Goal: Task Accomplishment & Management: Use online tool/utility

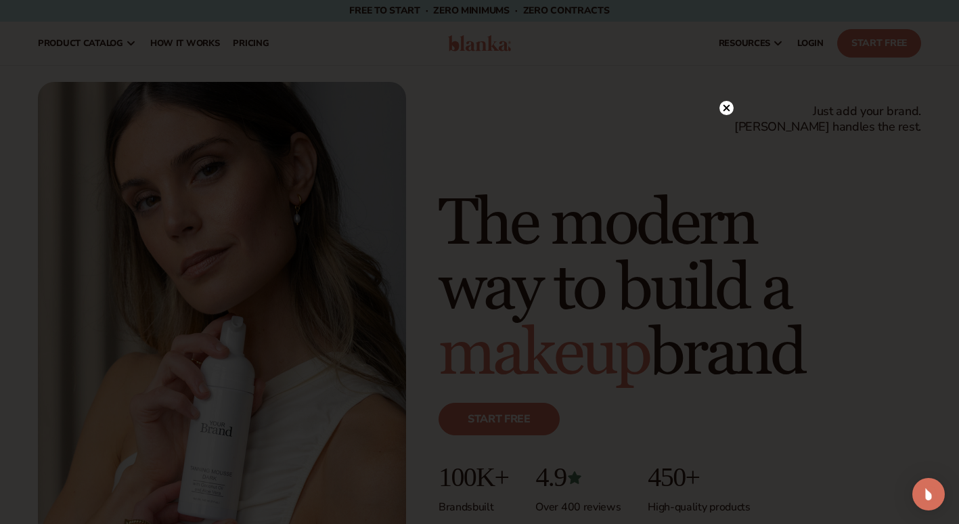
click at [728, 108] on circle at bounding box center [726, 108] width 14 height 14
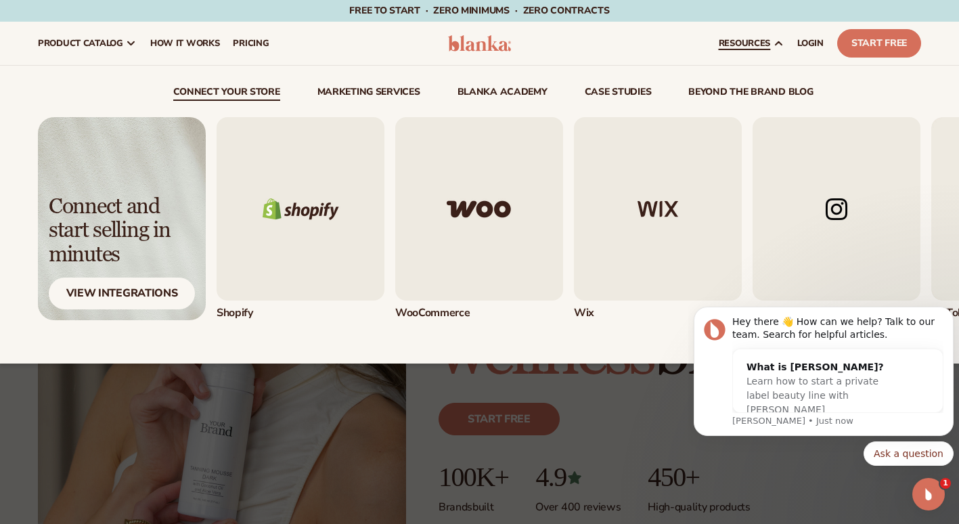
click at [335, 212] on img "1 / 5" at bounding box center [301, 208] width 168 height 183
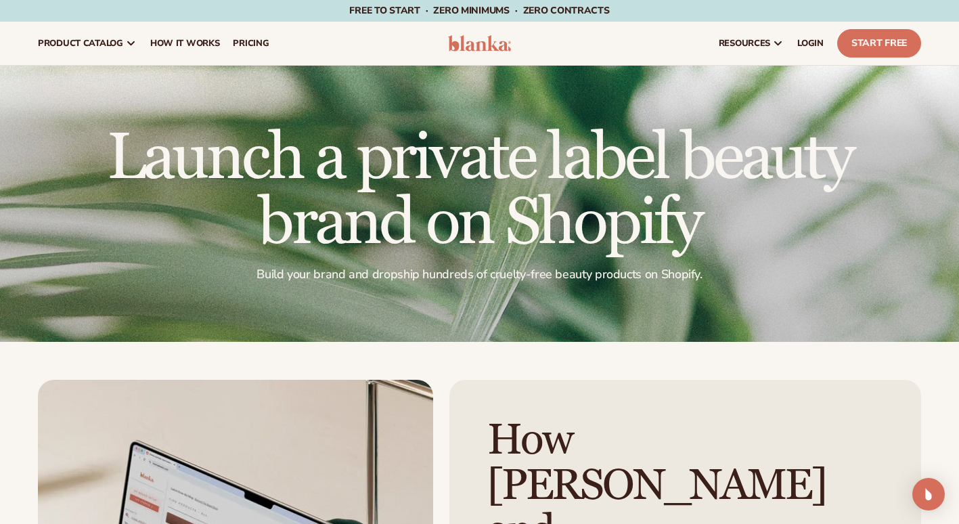
click at [335, 212] on h1 "Launch a private label beauty brand on Shopify" at bounding box center [479, 191] width 883 height 130
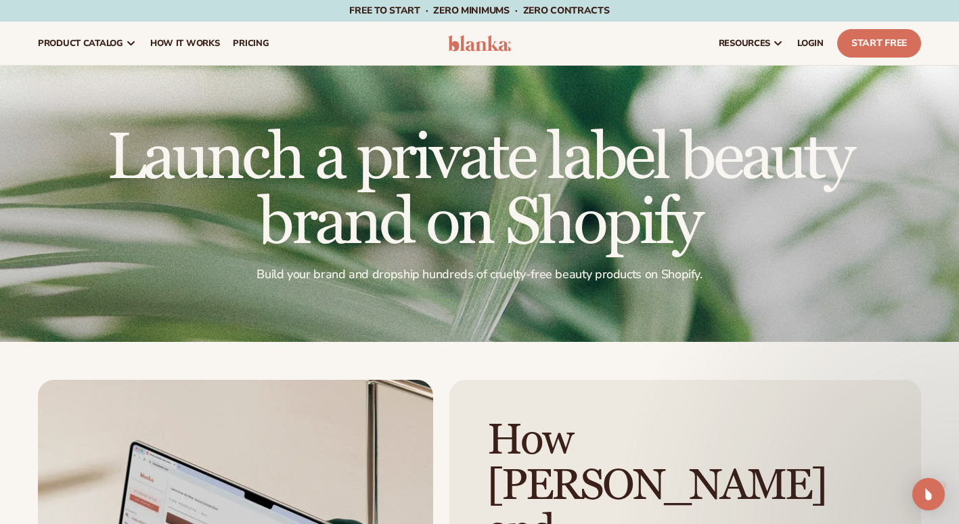
click at [335, 212] on h1 "Launch a private label beauty brand on Shopify" at bounding box center [479, 191] width 883 height 130
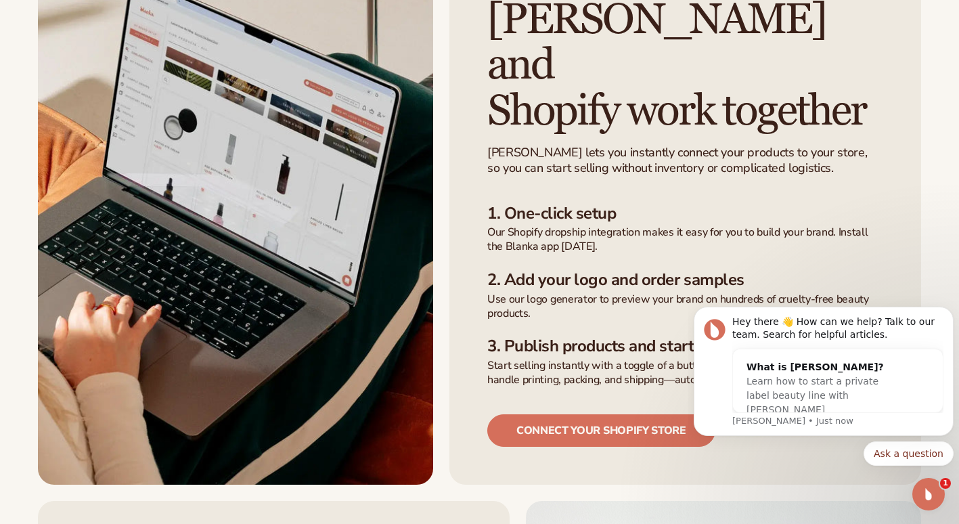
scroll to position [473, 0]
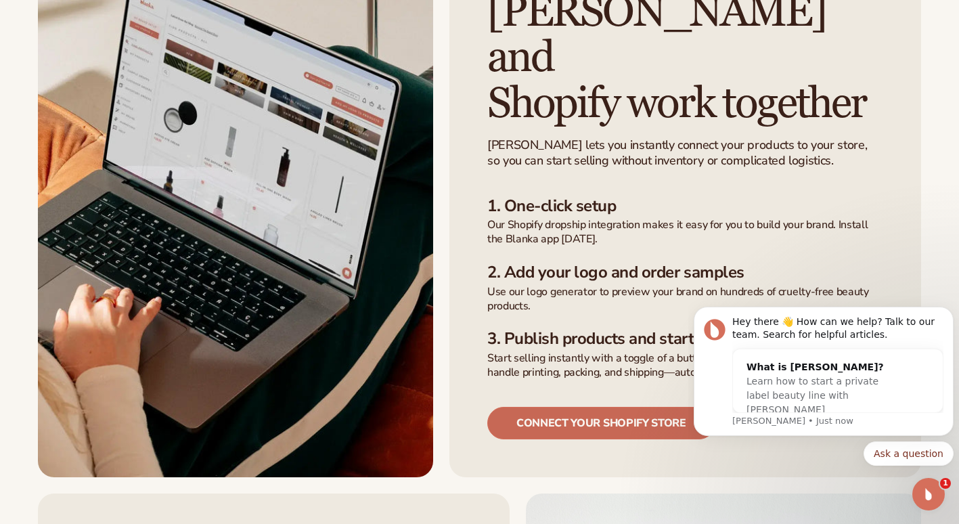
click at [516, 407] on link "Connect your shopify store" at bounding box center [601, 423] width 228 height 32
